Goal: Navigation & Orientation: Find specific page/section

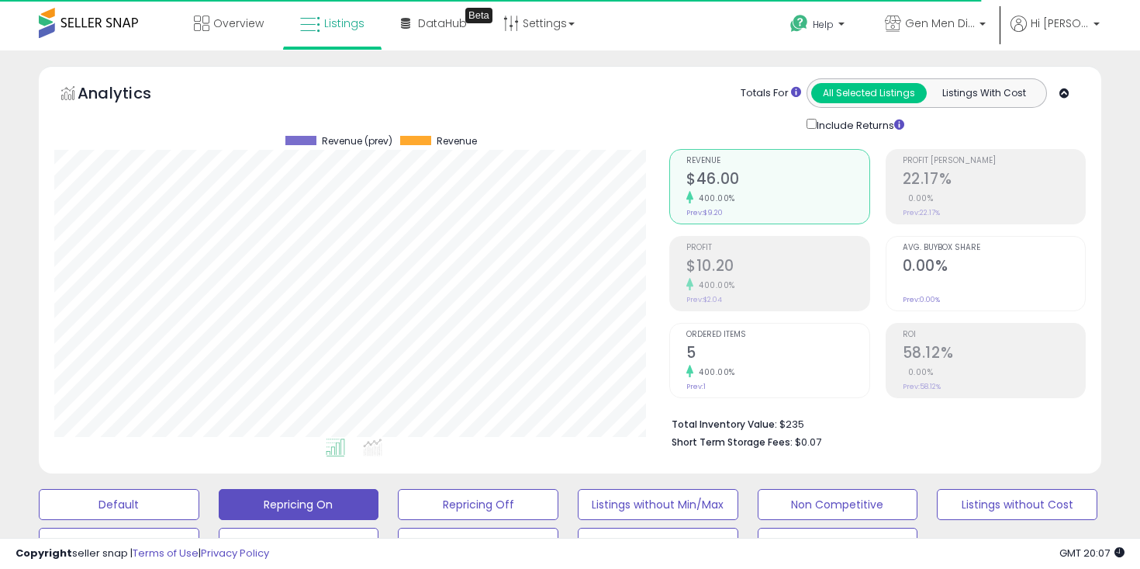
scroll to position [318, 615]
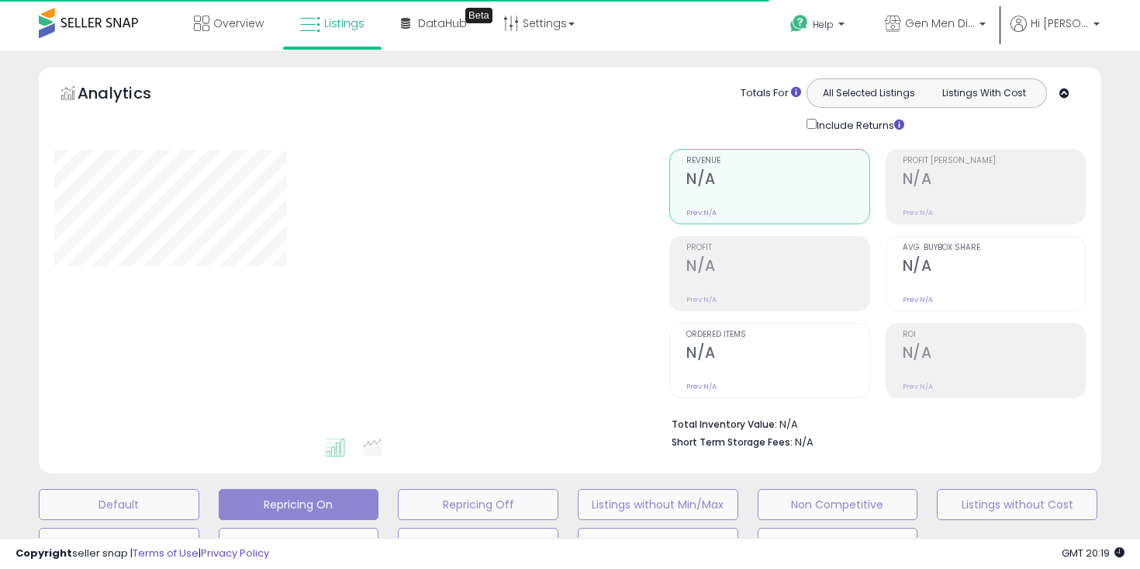
type input "**********"
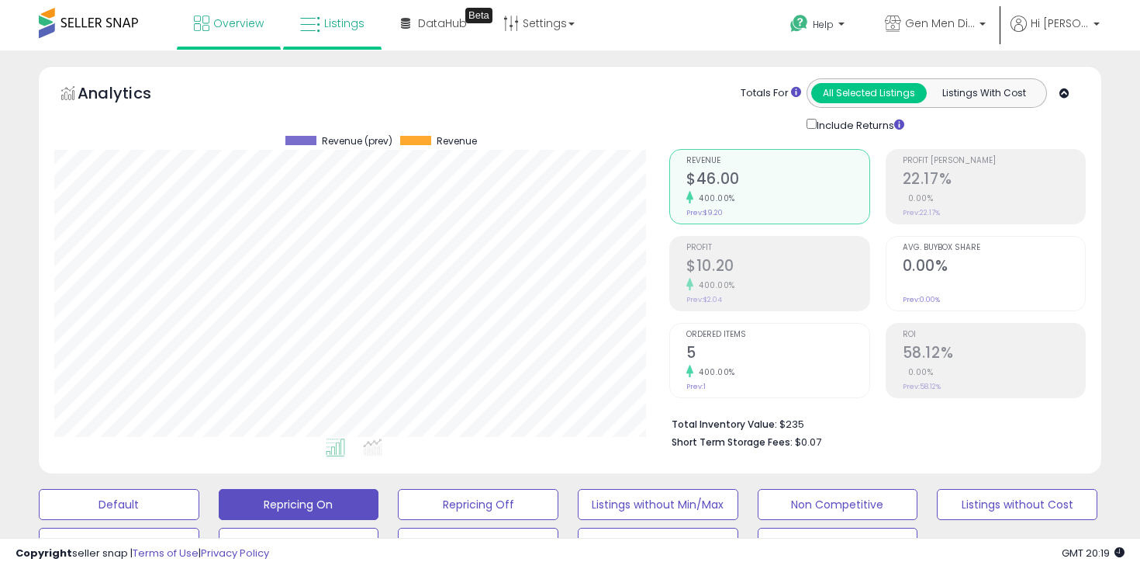
scroll to position [318, 615]
click at [226, 30] on span "Overview" at bounding box center [238, 24] width 50 height 16
